Goal: Task Accomplishment & Management: Manage account settings

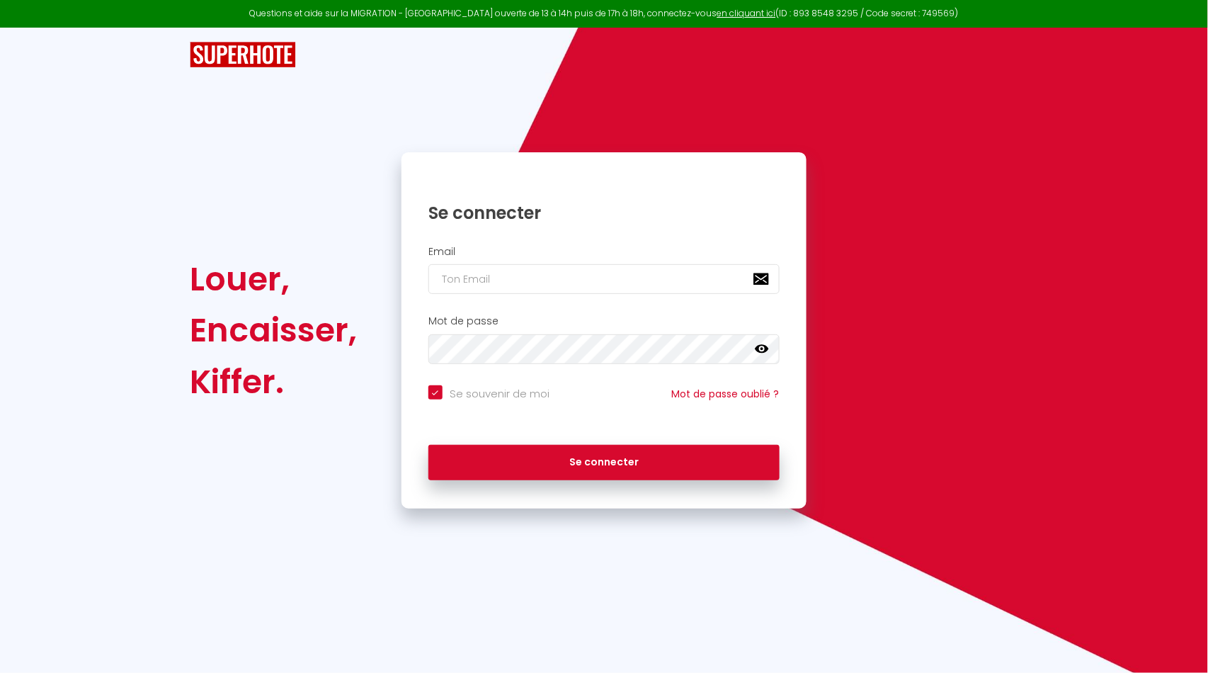
checkbox input "true"
click at [471, 273] on input "email" at bounding box center [603, 279] width 351 height 30
type input "[EMAIL_ADDRESS][DOMAIN_NAME]"
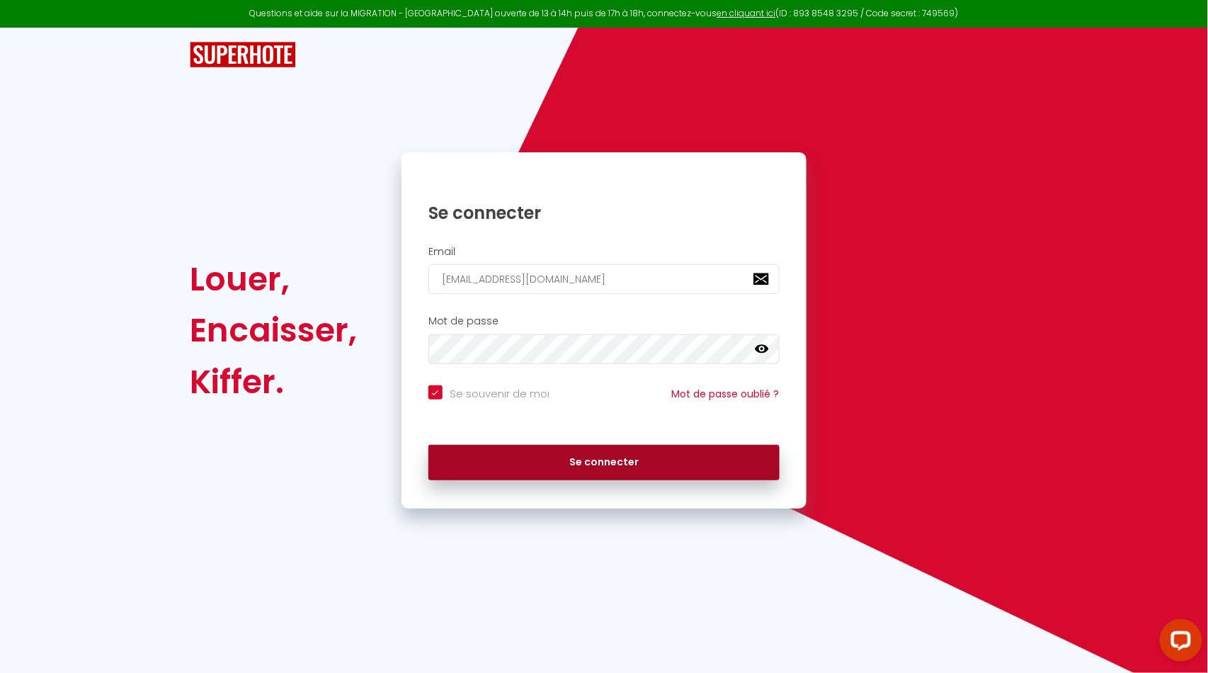
click at [550, 457] on button "Se connecter" at bounding box center [603, 462] width 351 height 35
checkbox input "true"
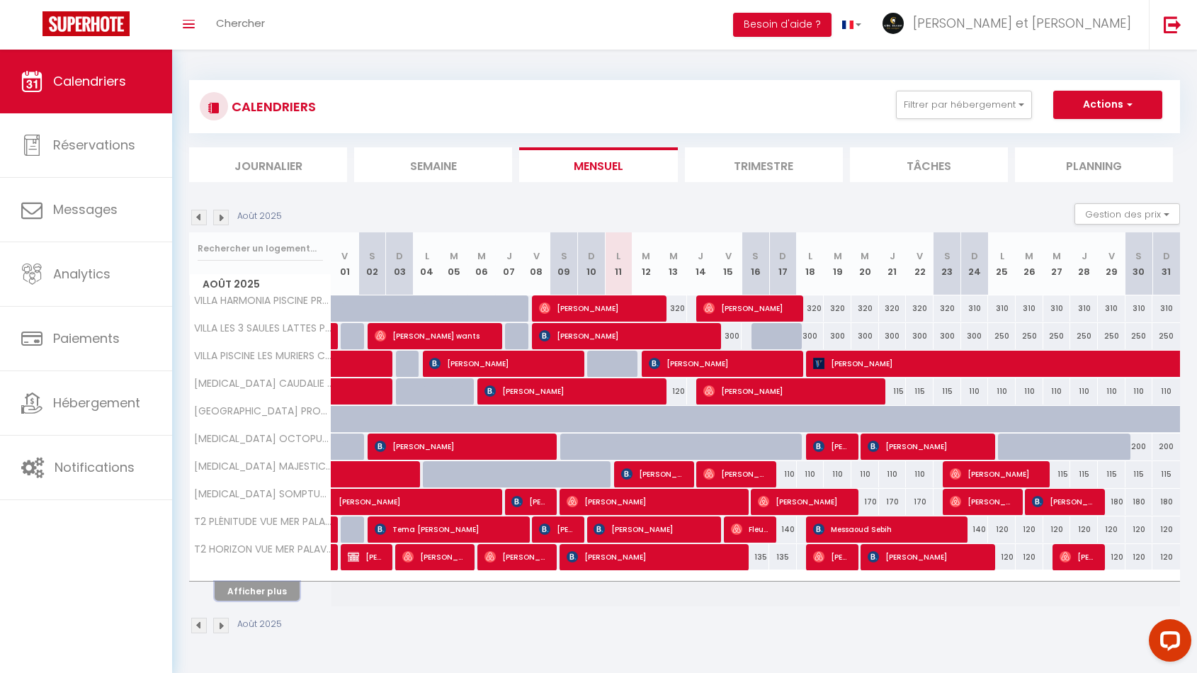
click at [242, 591] on button "Afficher plus" at bounding box center [257, 590] width 85 height 19
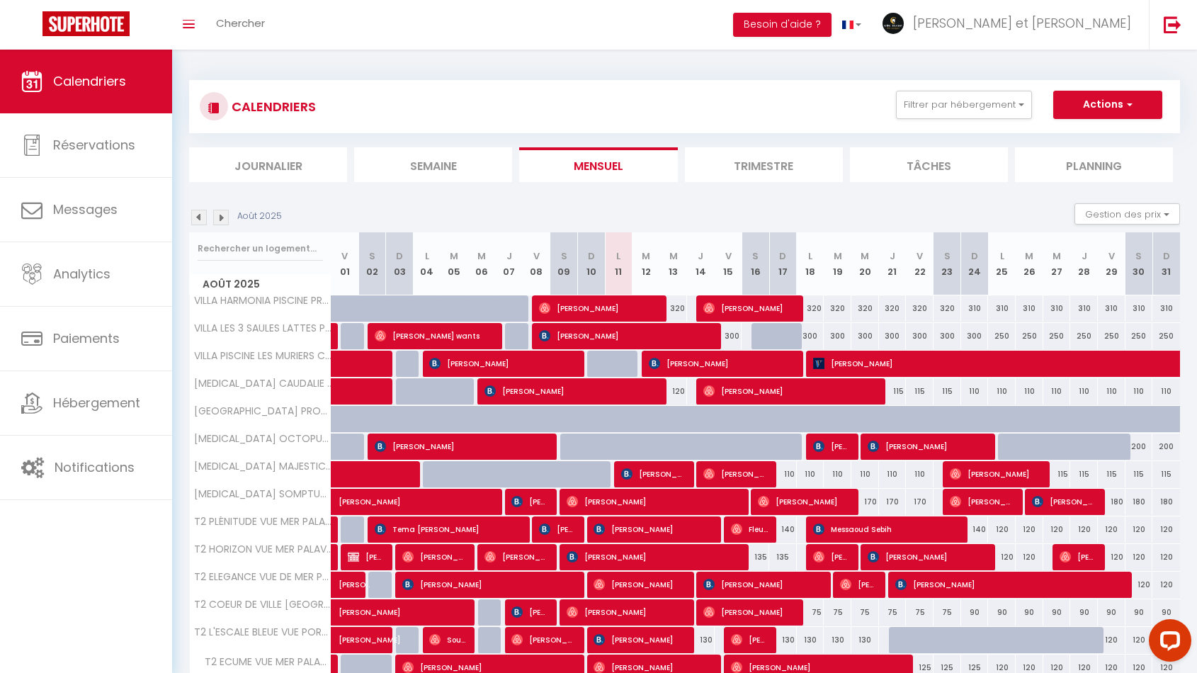
scroll to position [270, 0]
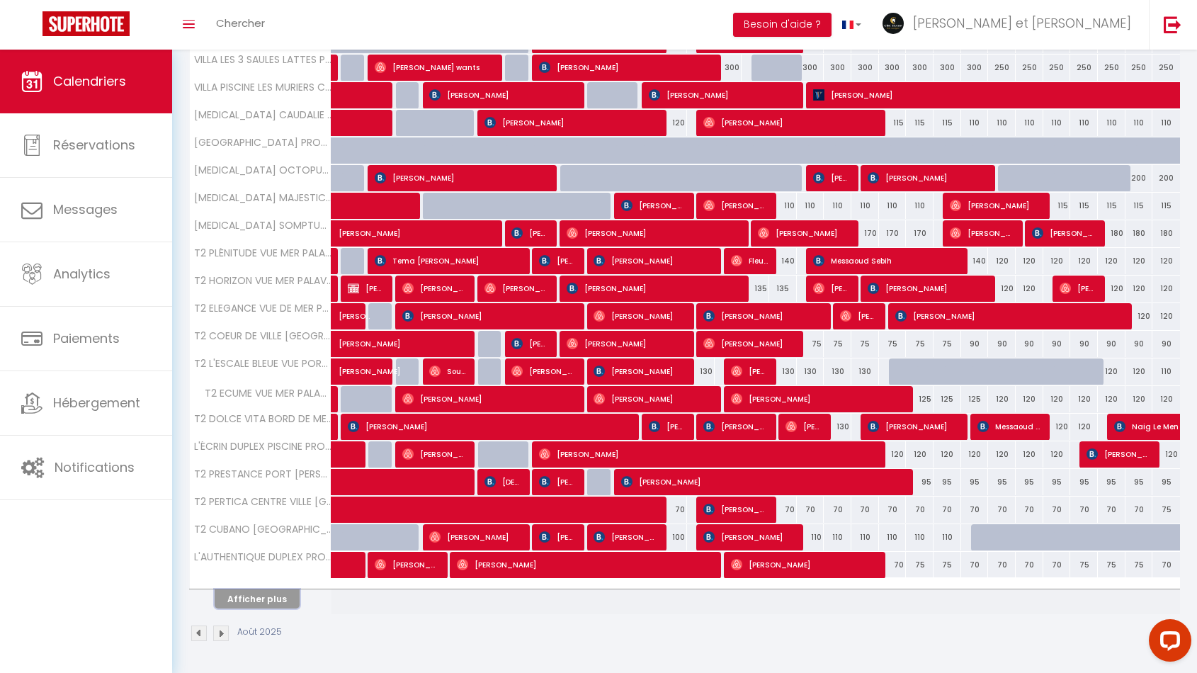
click at [274, 603] on button "Afficher plus" at bounding box center [257, 598] width 85 height 19
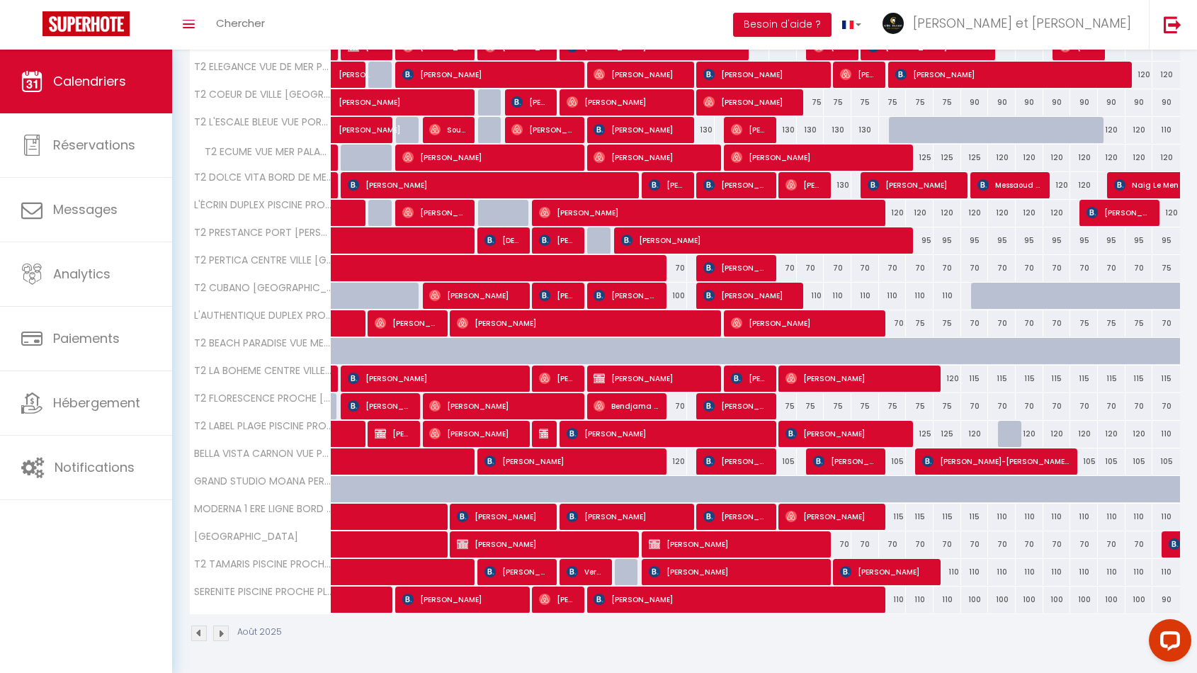
scroll to position [511, 0]
click at [603, 516] on span "[PERSON_NAME]" at bounding box center [627, 516] width 120 height 27
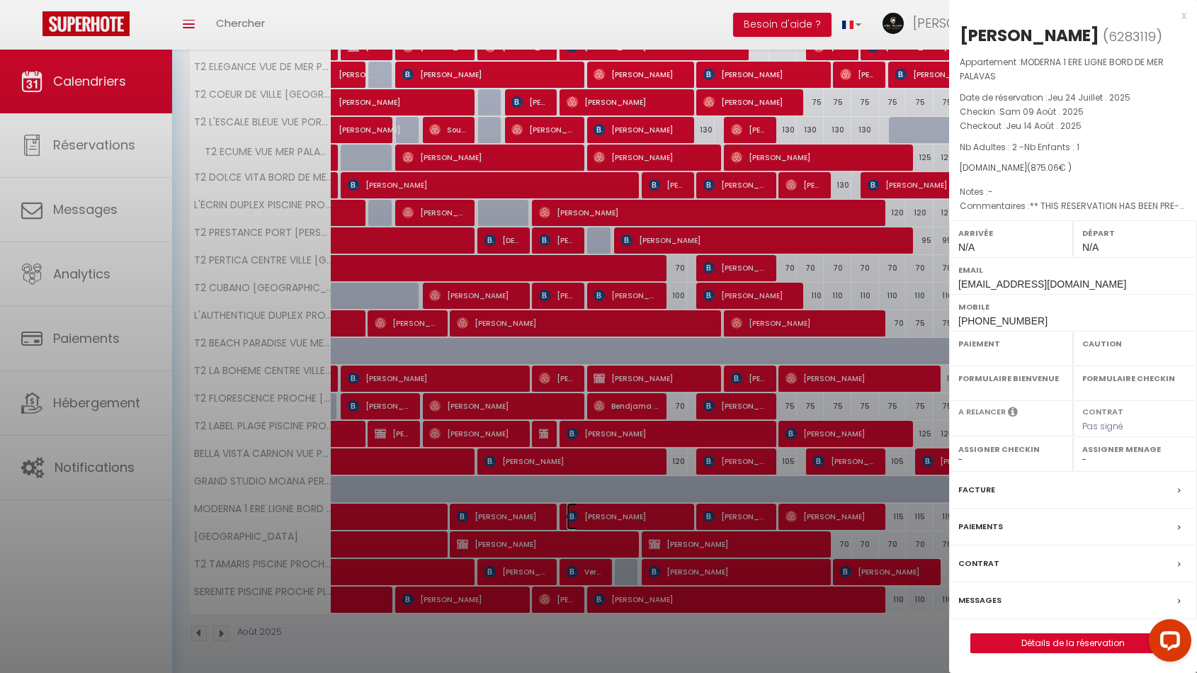
select select "OK"
select select "KO"
select select "0"
select select "1"
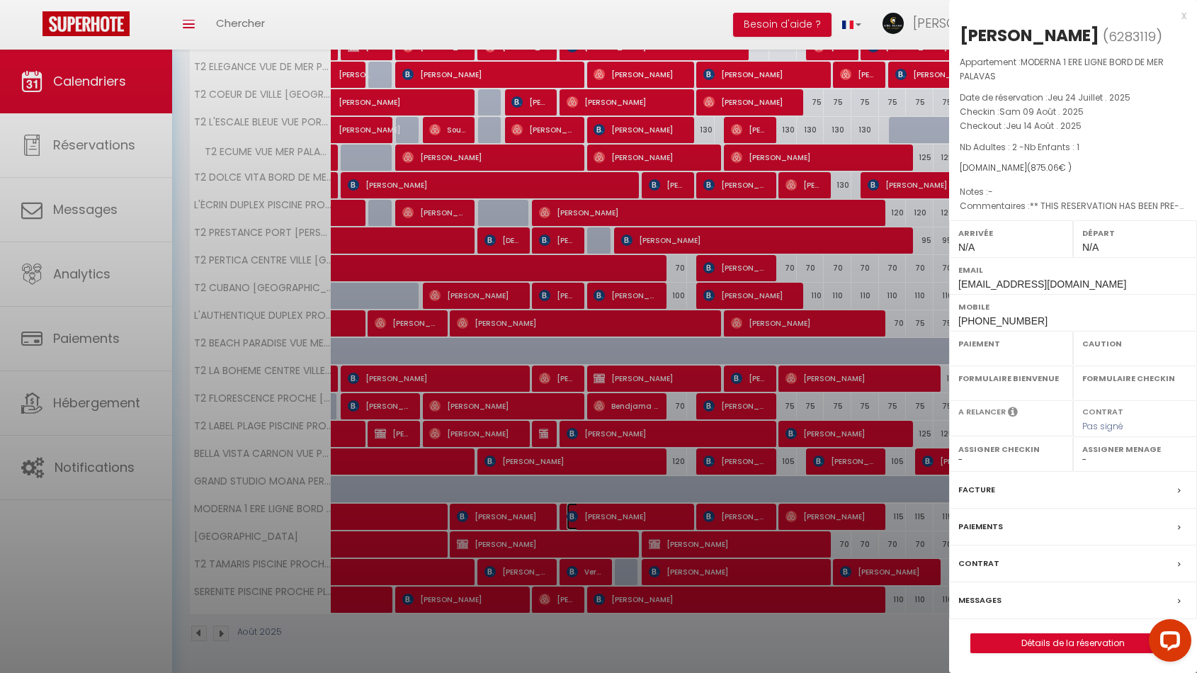
select select
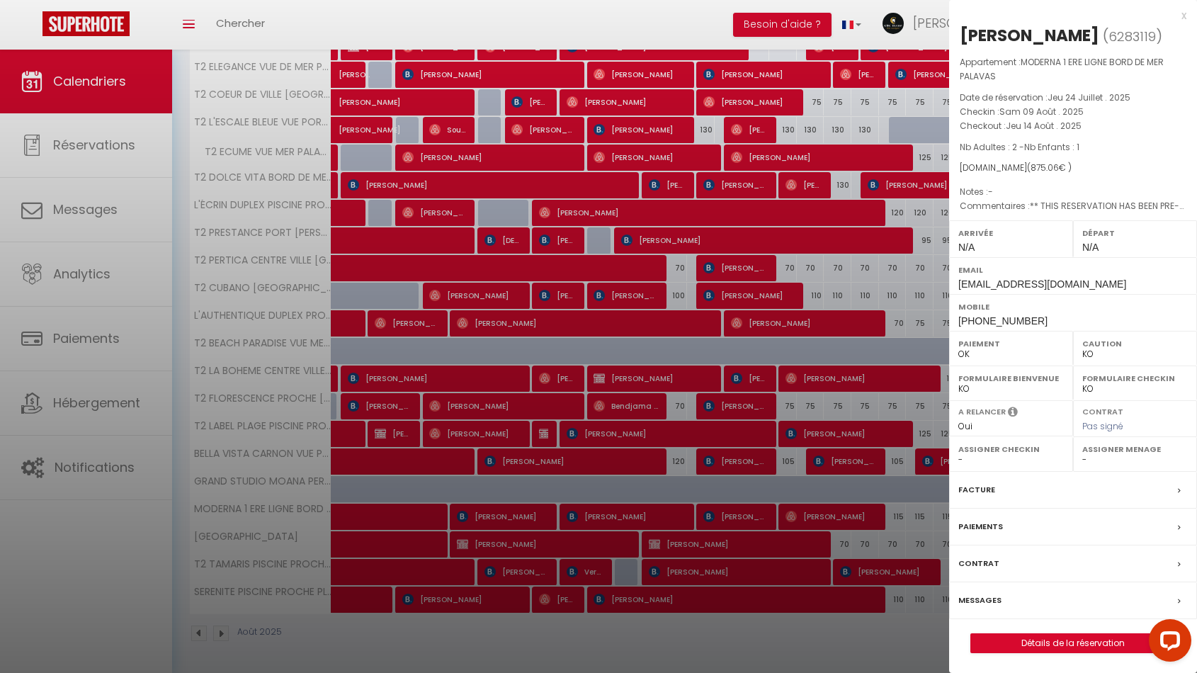
click at [437, 671] on div at bounding box center [598, 336] width 1197 height 673
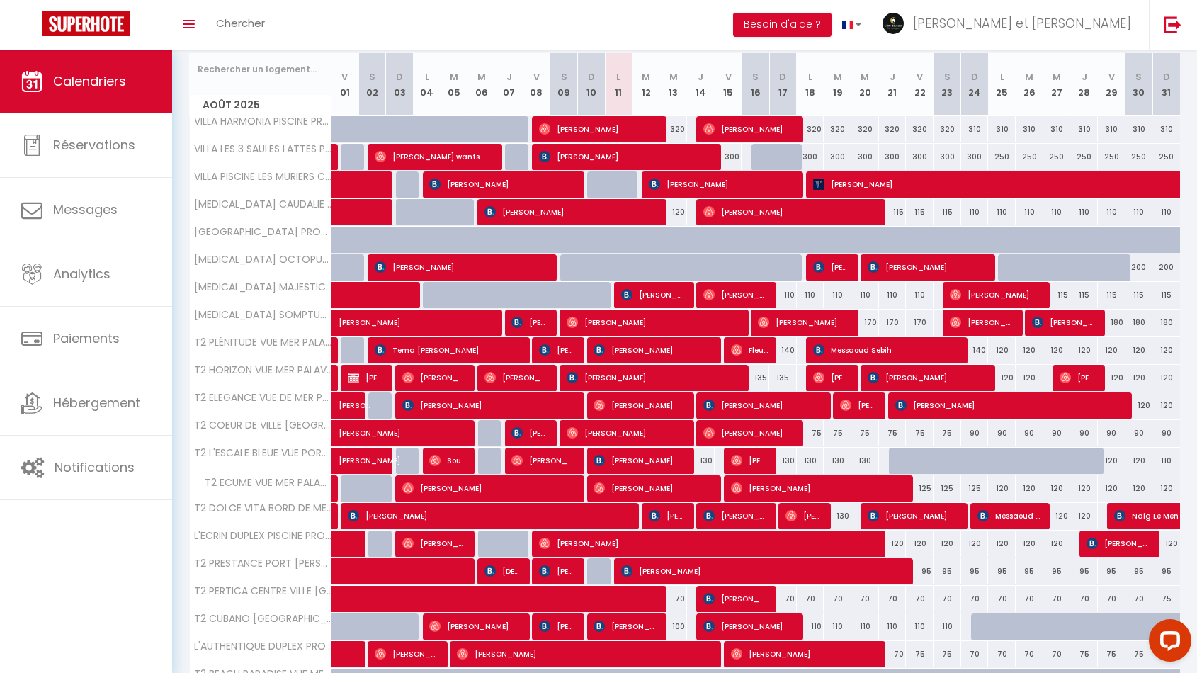
scroll to position [178, 0]
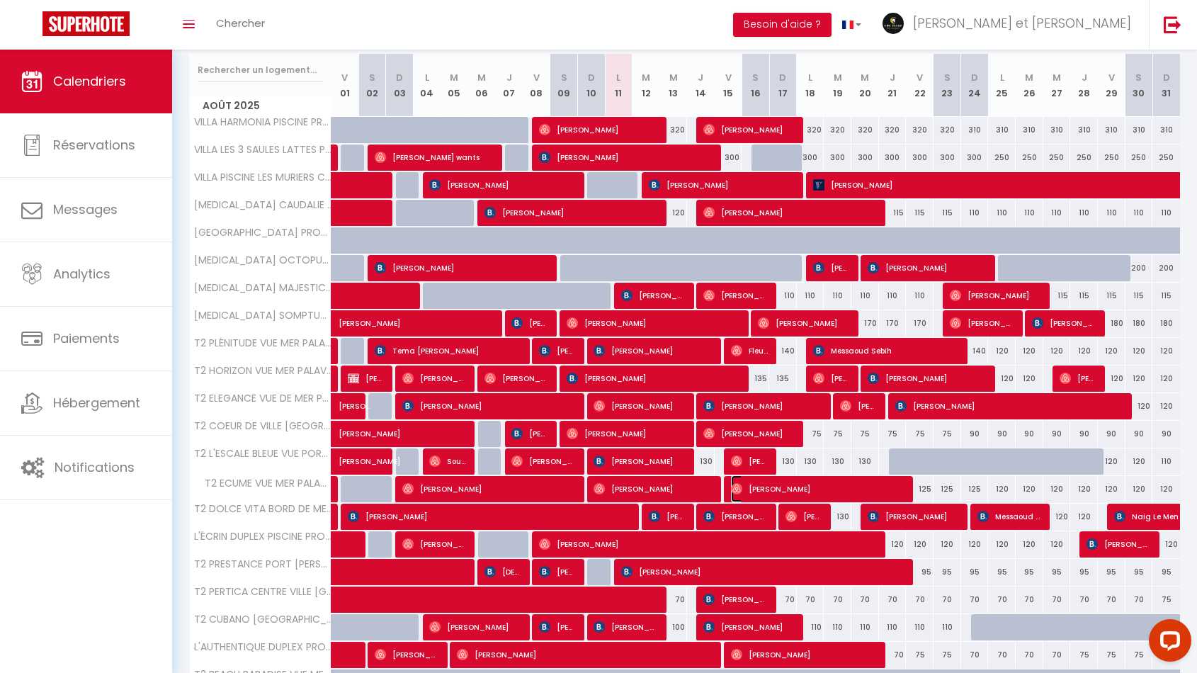
click at [819, 479] on span "[PERSON_NAME]" at bounding box center [818, 488] width 175 height 27
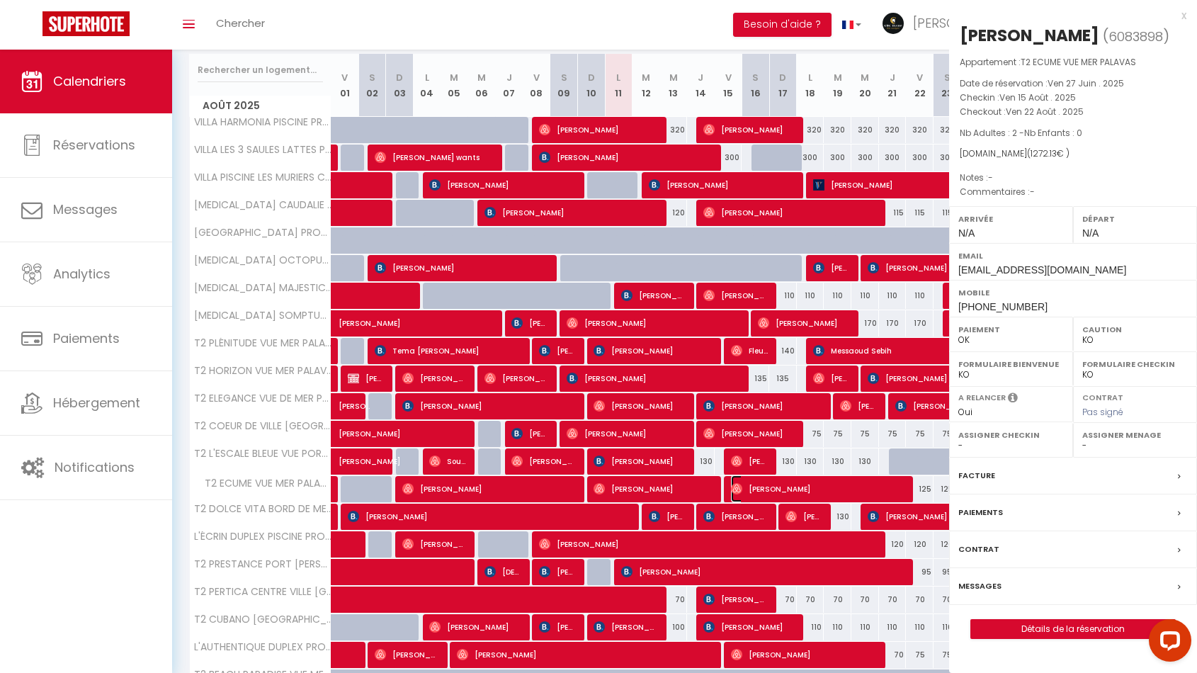
select select "OK"
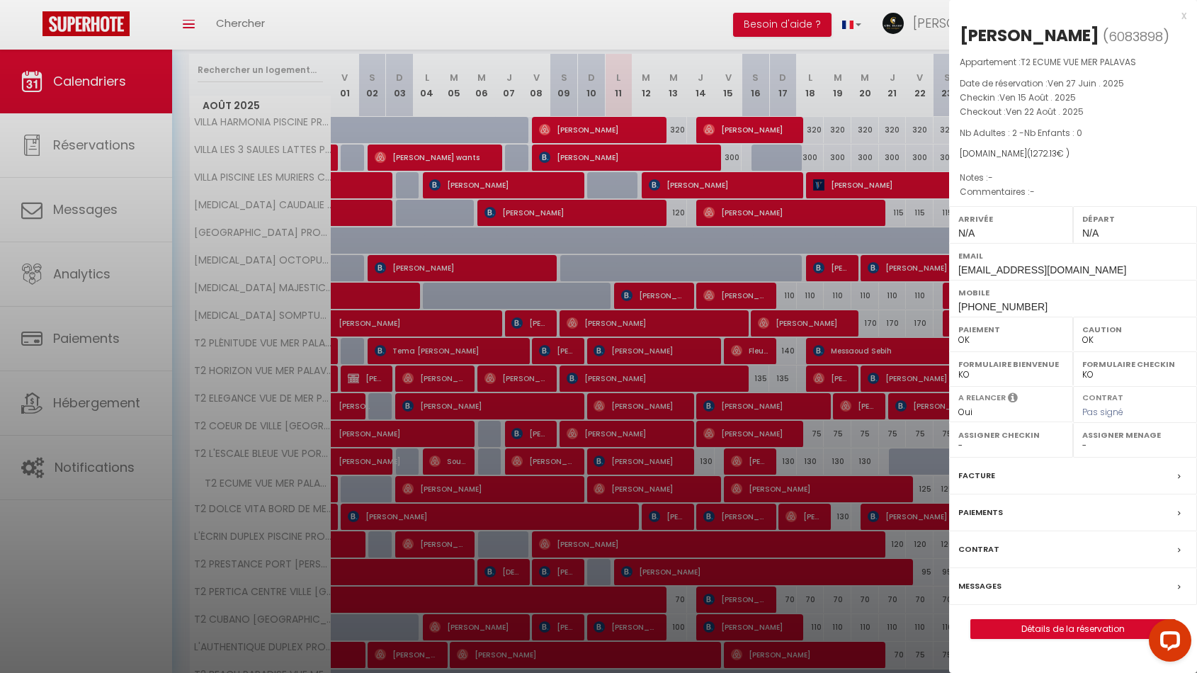
click at [1185, 14] on div "x" at bounding box center [1067, 15] width 237 height 17
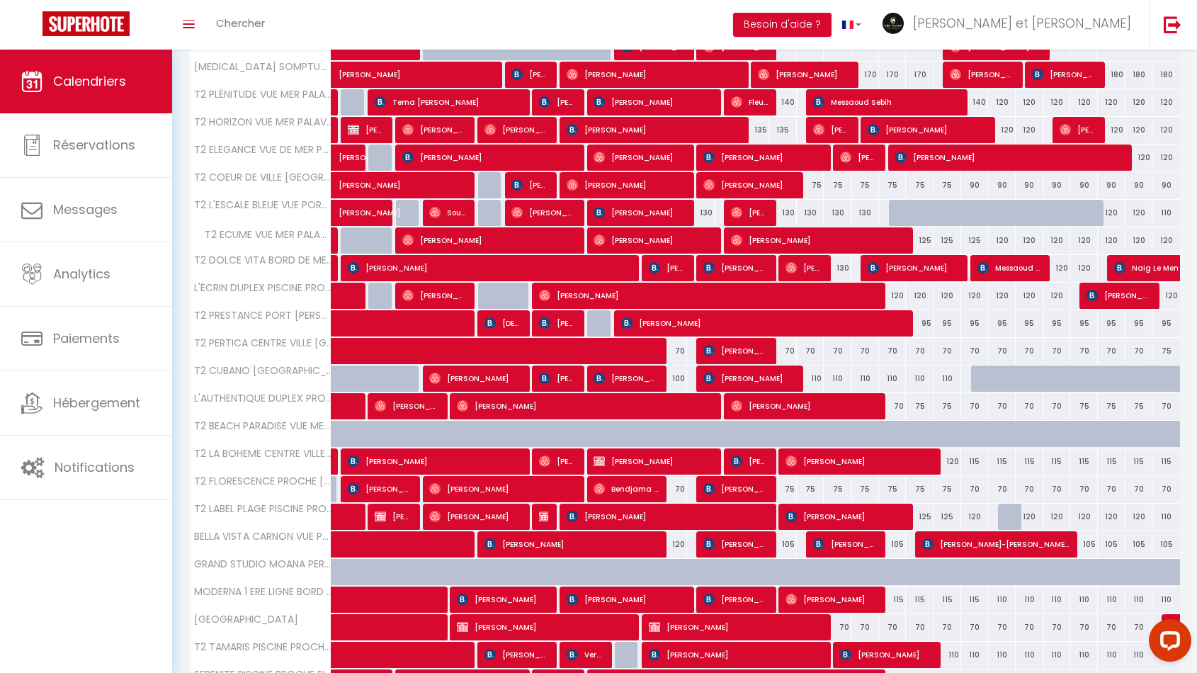
scroll to position [455, 0]
